Goal: Task Accomplishment & Management: Manage account settings

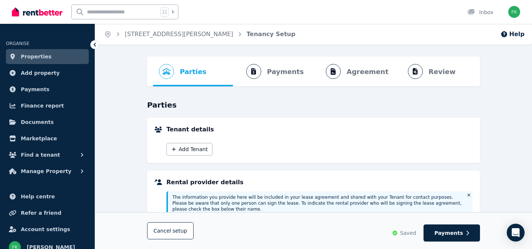
click at [46, 61] on link "Properties" at bounding box center [47, 56] width 83 height 15
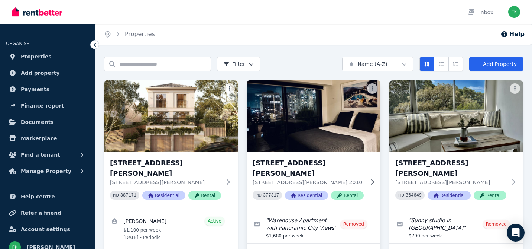
click at [292, 178] on p "[STREET_ADDRESS][PERSON_NAME] 2010" at bounding box center [309, 181] width 112 height 7
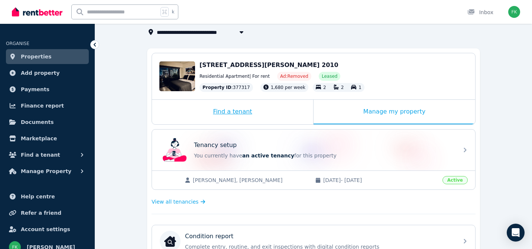
scroll to position [72, 0]
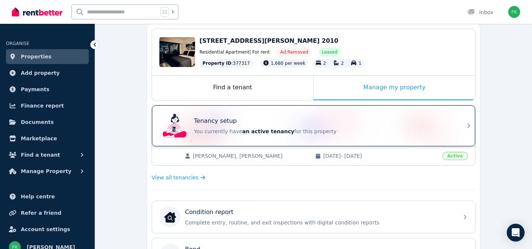
click at [324, 134] on p "You currently have an active tenancy for this property" at bounding box center [324, 130] width 260 height 7
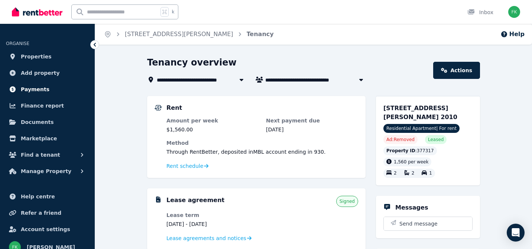
click at [36, 88] on span "Payments" at bounding box center [35, 89] width 29 height 9
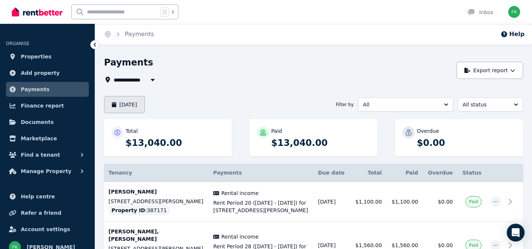
click at [139, 104] on button "[DATE]" at bounding box center [124, 104] width 41 height 17
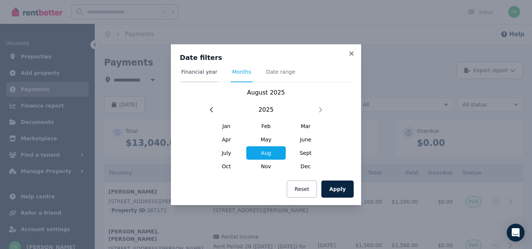
click at [207, 71] on span "Financial year" at bounding box center [199, 71] width 36 height 7
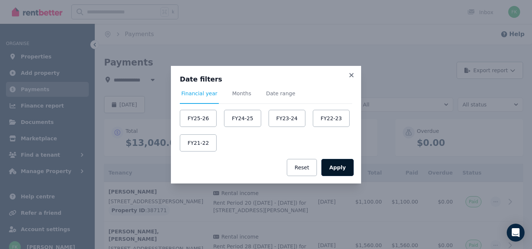
click at [346, 165] on button "Apply" at bounding box center [338, 167] width 32 height 17
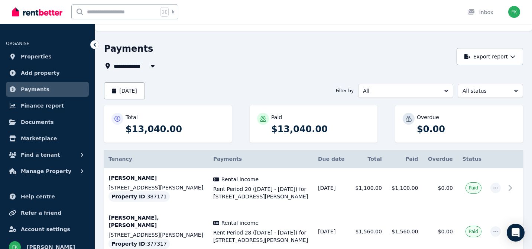
scroll to position [13, 0]
click at [137, 91] on button "[DATE]" at bounding box center [124, 91] width 41 height 17
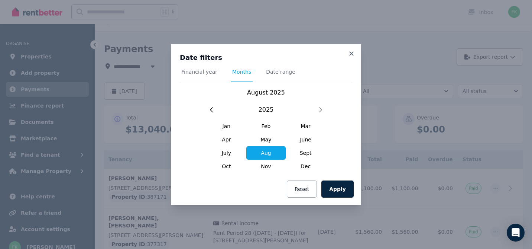
click at [217, 69] on nav "Financial year Months Date range" at bounding box center [266, 75] width 172 height 14
click at [205, 71] on span "Financial year" at bounding box center [199, 71] width 36 height 7
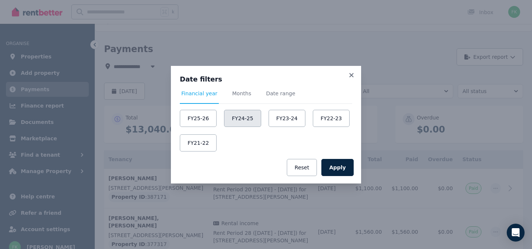
click at [245, 122] on button "FY24-25" at bounding box center [242, 118] width 37 height 17
click at [336, 169] on button "Apply" at bounding box center [338, 167] width 32 height 17
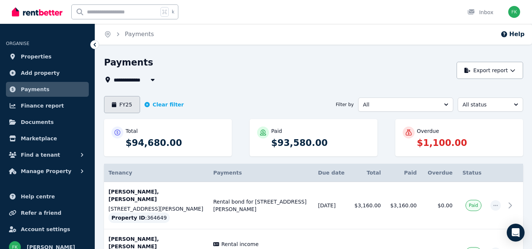
click at [133, 106] on button "FY25" at bounding box center [122, 104] width 36 height 17
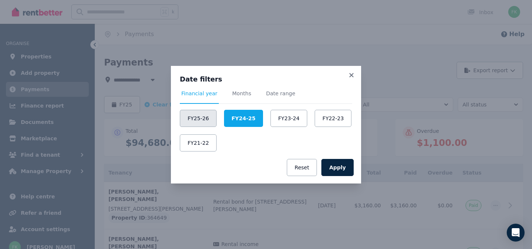
click at [207, 122] on button "FY25-26" at bounding box center [198, 118] width 37 height 17
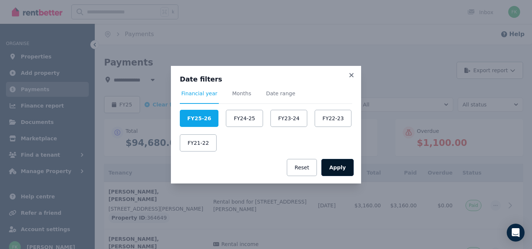
click at [341, 171] on button "Apply" at bounding box center [338, 167] width 32 height 17
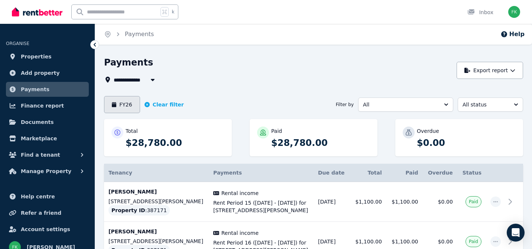
click at [128, 103] on button "FY26" at bounding box center [122, 104] width 36 height 17
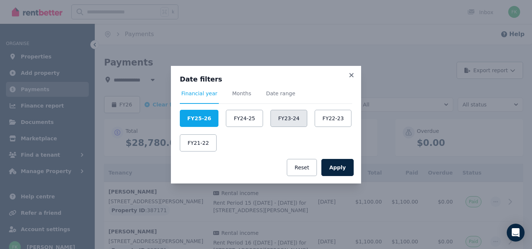
click at [296, 122] on button "FY23-24" at bounding box center [289, 118] width 37 height 17
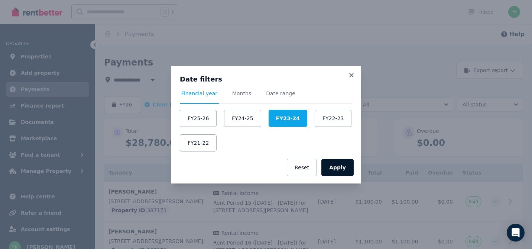
click at [343, 164] on button "Apply" at bounding box center [338, 167] width 32 height 17
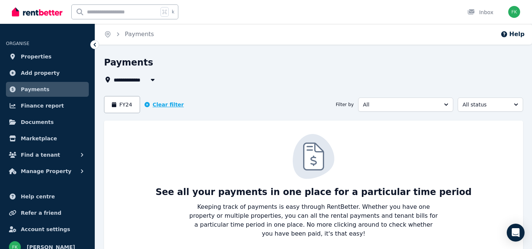
click at [145, 104] on icon "button" at bounding box center [147, 104] width 5 height 5
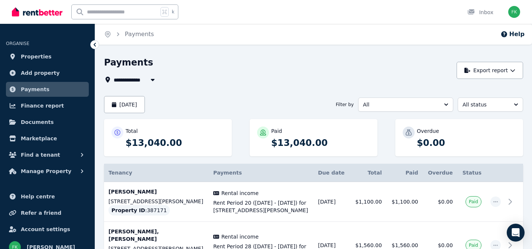
click at [43, 87] on span "Payments" at bounding box center [35, 89] width 29 height 9
click at [119, 100] on button "[DATE]" at bounding box center [124, 104] width 41 height 17
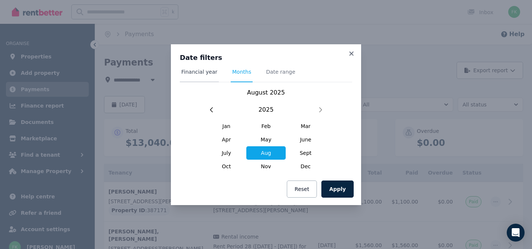
click at [197, 71] on span "Financial year" at bounding box center [199, 71] width 36 height 7
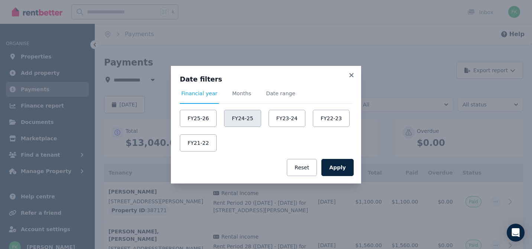
click at [246, 117] on button "FY24-25" at bounding box center [242, 118] width 37 height 17
click at [340, 169] on button "Apply" at bounding box center [338, 167] width 32 height 17
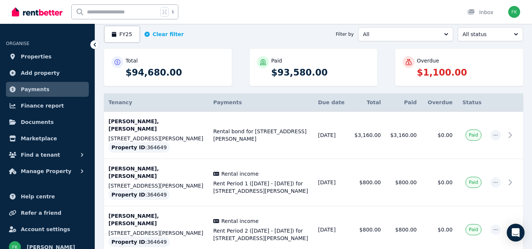
scroll to position [69, 0]
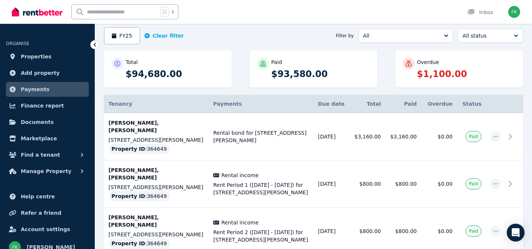
click at [431, 76] on p "$1,100.00" at bounding box center [466, 74] width 99 height 12
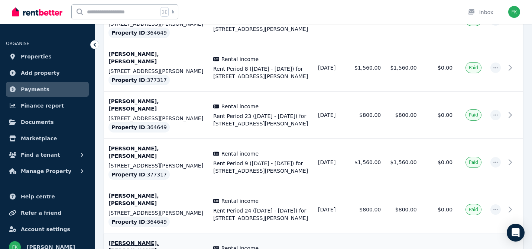
scroll to position [1599, 0]
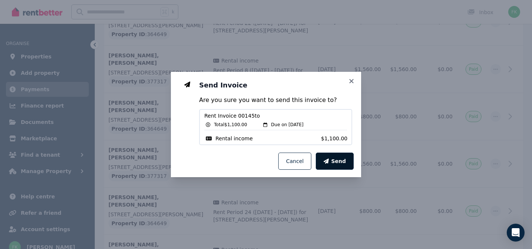
click at [330, 165] on button "Send" at bounding box center [335, 160] width 38 height 17
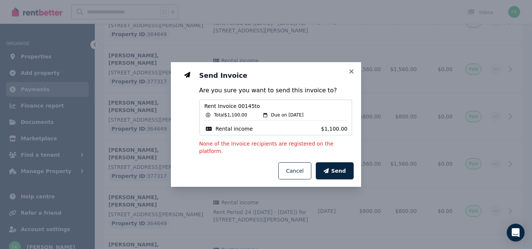
click at [354, 70] on div "Send Invoice Are you sure you want to send this invoice to ? Rent Invoice 00145…" at bounding box center [266, 108] width 190 height 93
click at [351, 75] on icon at bounding box center [351, 71] width 7 height 7
